Goal: Information Seeking & Learning: Learn about a topic

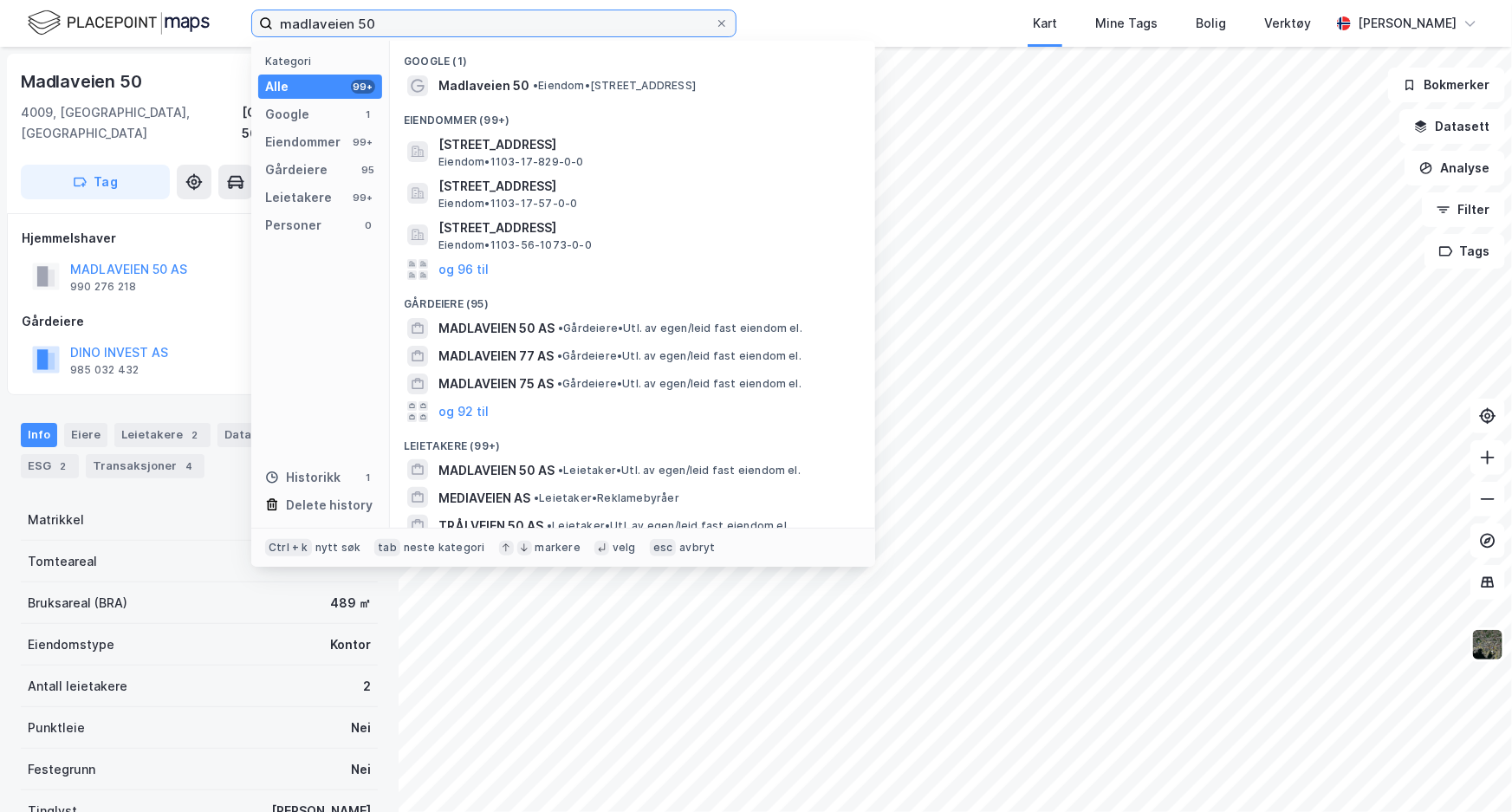
drag, startPoint x: 417, startPoint y: 11, endPoint x: 285, endPoint y: 15, distance: 132.1
click at [285, 15] on input "madlaveien 50" at bounding box center [494, 23] width 442 height 26
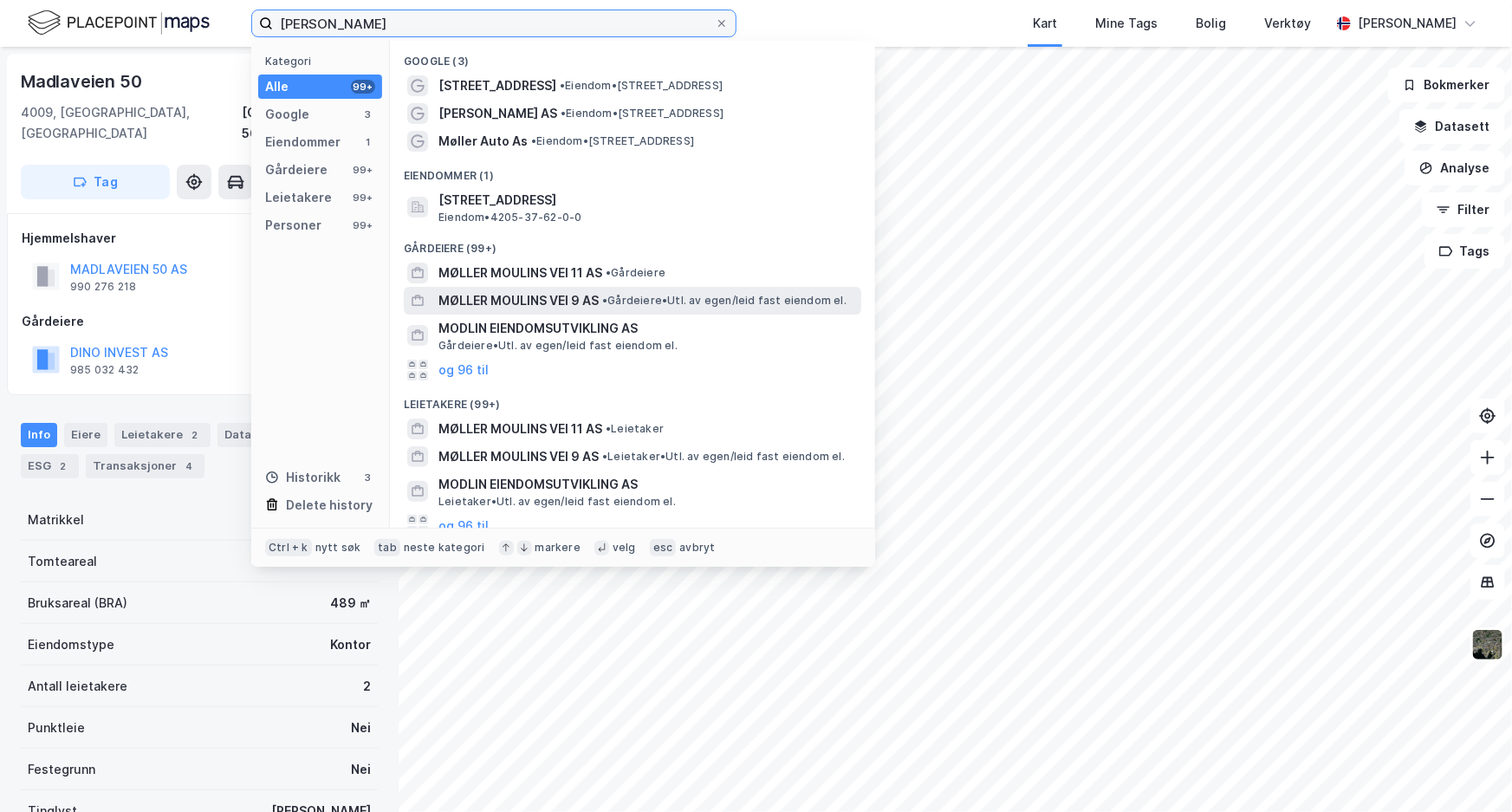
scroll to position [15, 0]
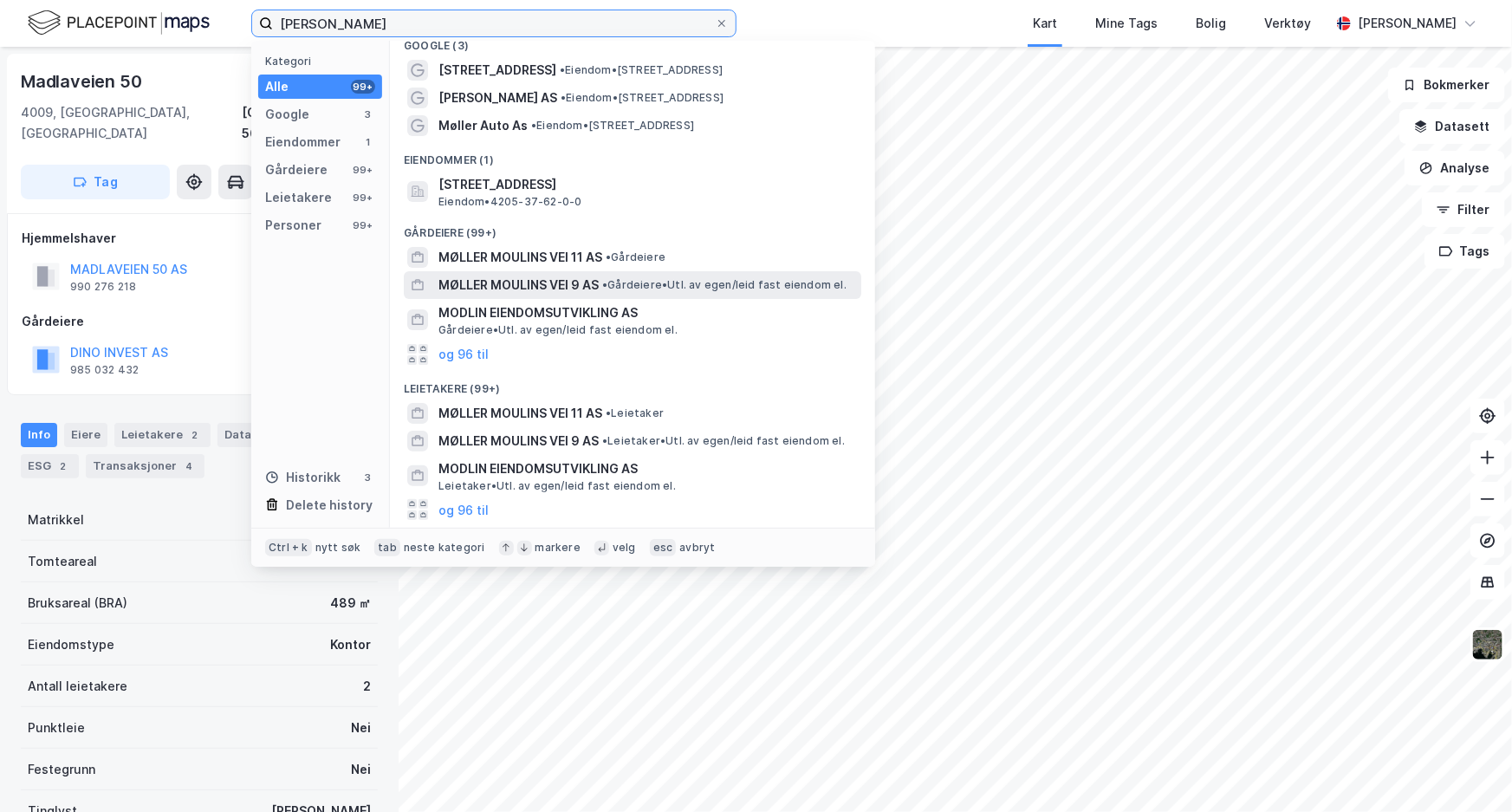
type input "[PERSON_NAME]"
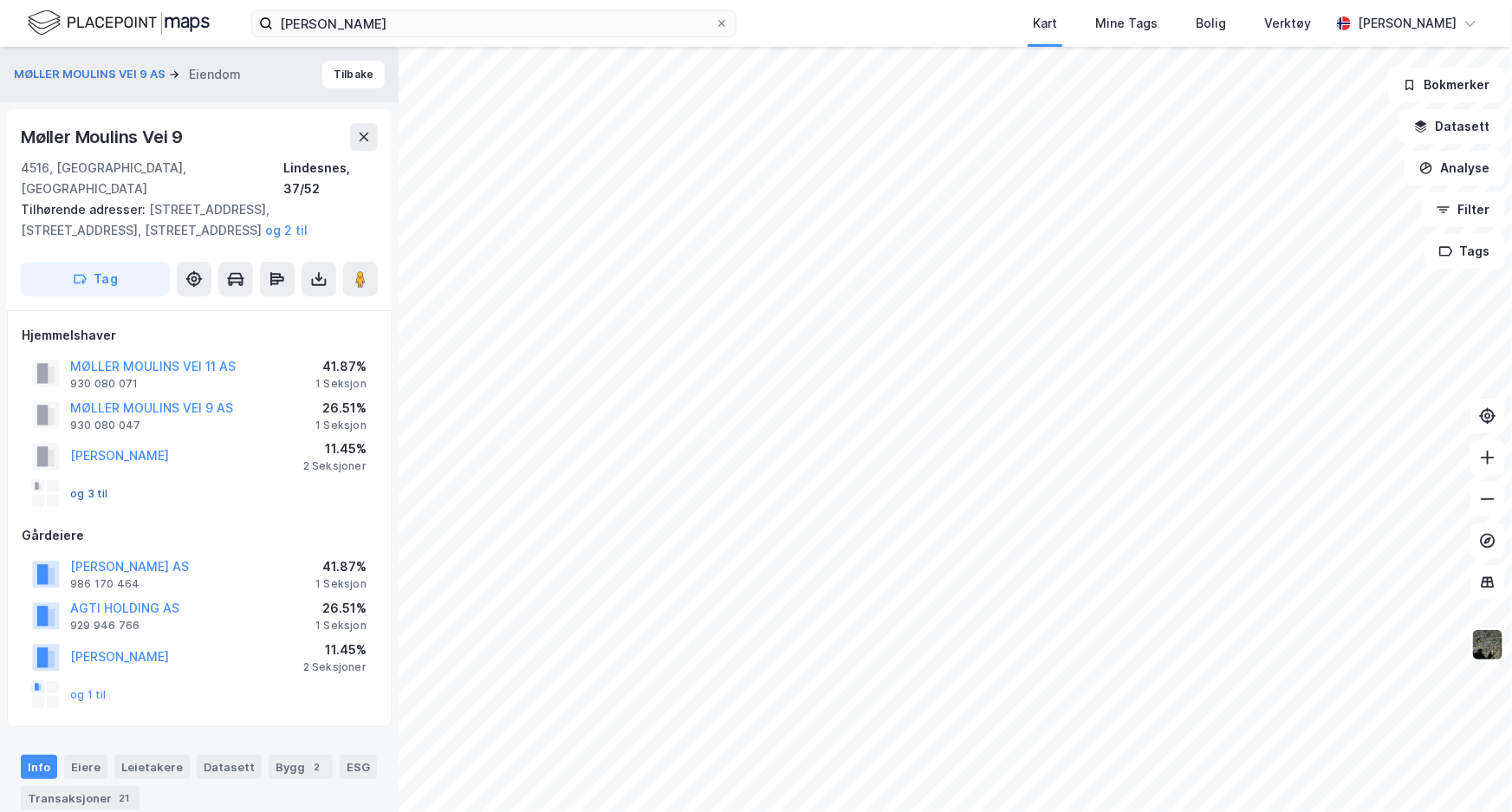
click at [0, 0] on button "og 3 til" at bounding box center [0, 0] width 0 height 0
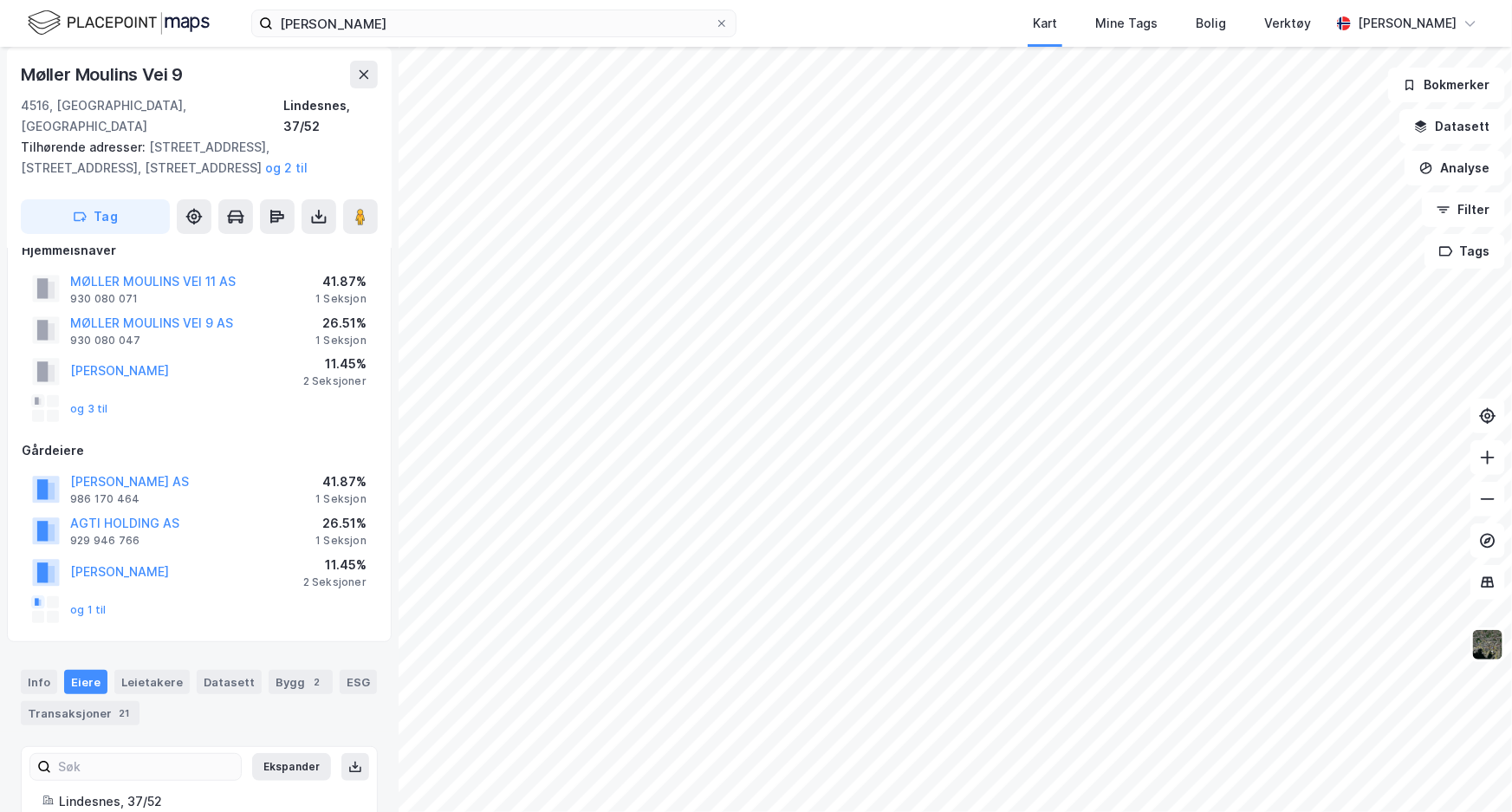
scroll to position [164, 0]
